Goal: Check status: Check status

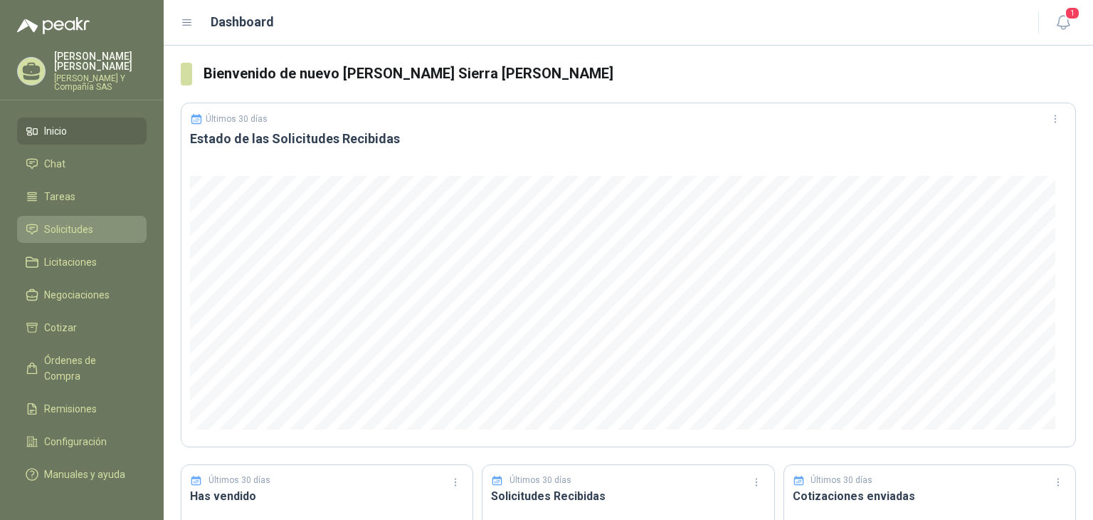
click at [78, 231] on span "Solicitudes" at bounding box center [68, 229] width 49 height 16
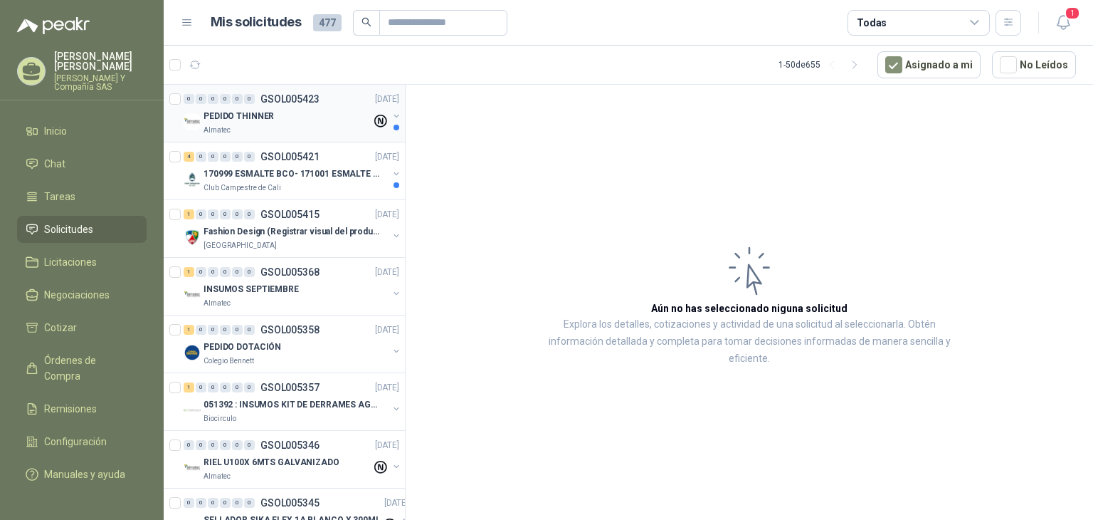
click at [236, 113] on p "PEDIDO THINNER" at bounding box center [239, 117] width 70 height 14
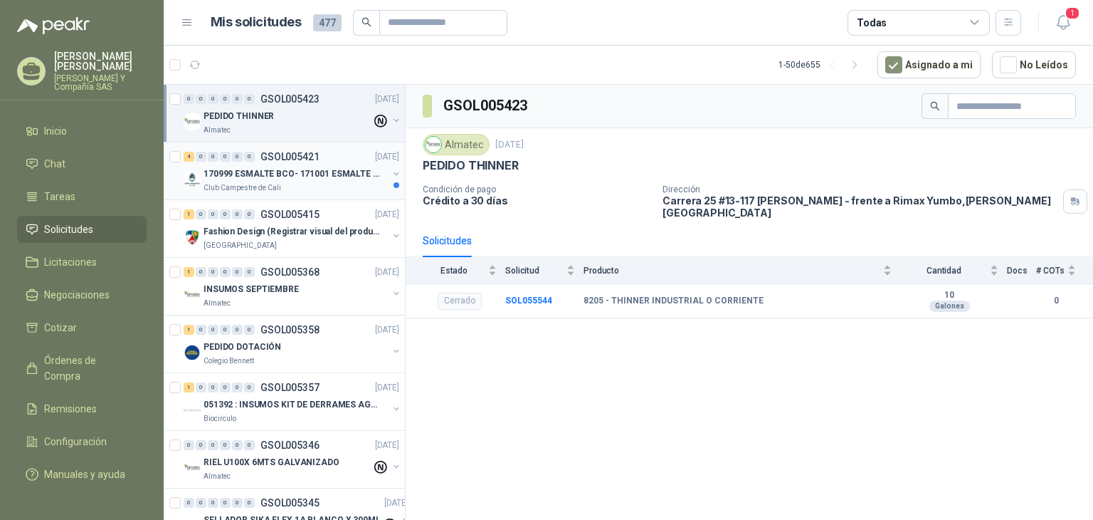
click at [234, 169] on p "170999 ESMALTE BCO- 171001 ESMALTE GRIS" at bounding box center [292, 174] width 177 height 14
